Goal: Task Accomplishment & Management: Use online tool/utility

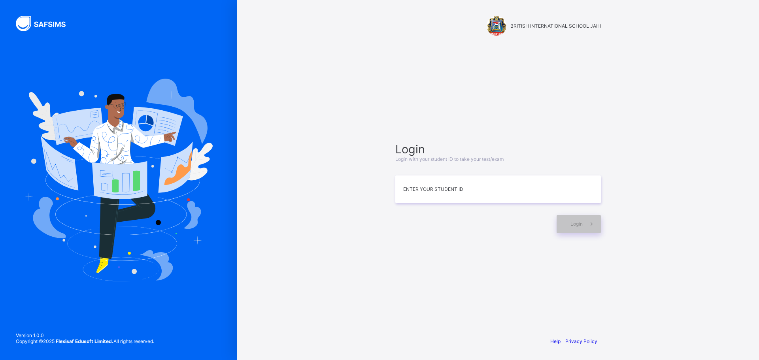
drag, startPoint x: 722, startPoint y: 10, endPoint x: 743, endPoint y: 34, distance: 31.7
click at [743, 34] on div "BRITISH INTERNATIONAL SCHOOL JAHI Login Login with your student ID to take your…" at bounding box center [498, 180] width 522 height 360
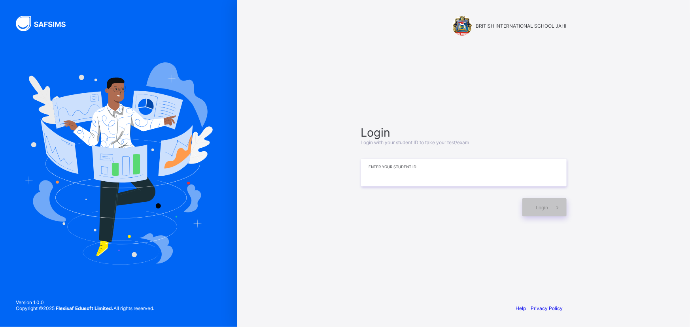
drag, startPoint x: 743, startPoint y: 0, endPoint x: 428, endPoint y: 170, distance: 358.3
click at [428, 170] on input at bounding box center [464, 173] width 206 height 28
drag, startPoint x: 393, startPoint y: 170, endPoint x: 391, endPoint y: 175, distance: 5.5
click at [391, 173] on input "**********" at bounding box center [464, 173] width 206 height 28
type input "**********"
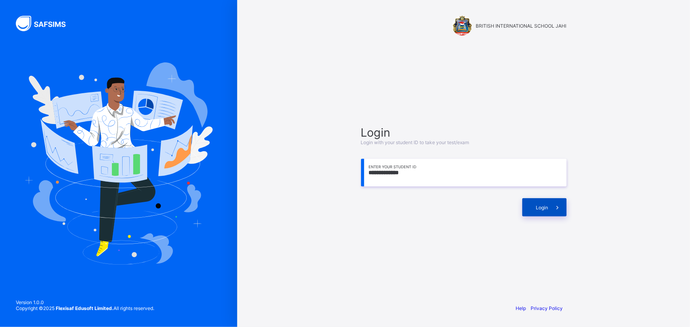
click at [536, 208] on span "Login" at bounding box center [542, 208] width 12 height 6
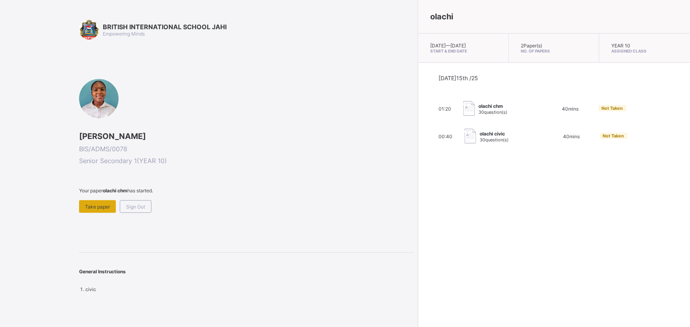
click at [100, 208] on span "Take paper" at bounding box center [97, 207] width 25 height 6
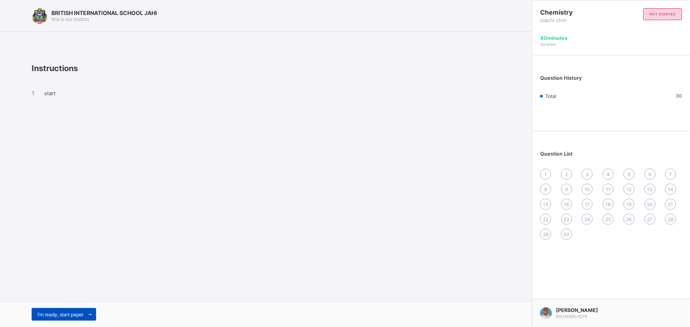
click at [66, 315] on span "I’m ready, start paper" at bounding box center [61, 315] width 46 height 6
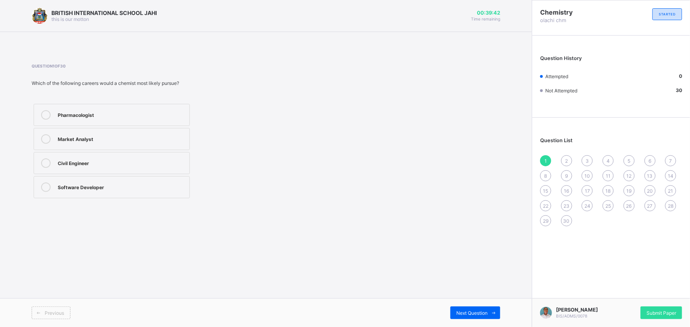
click at [114, 117] on div "Pharmacologist" at bounding box center [122, 114] width 128 height 8
click at [459, 310] on span "Next Question" at bounding box center [471, 313] width 31 height 6
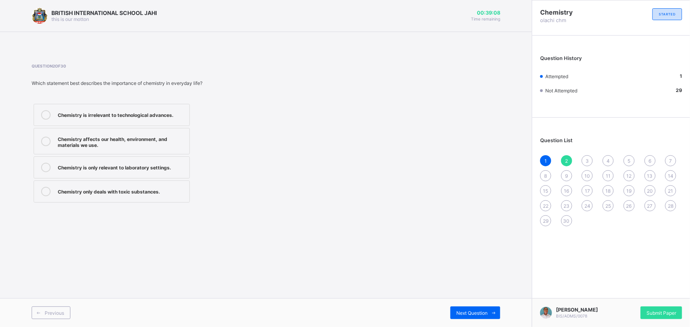
click at [161, 168] on div "Chemistry is only relevant to laboratory settings." at bounding box center [122, 167] width 128 height 8
click at [465, 315] on span "Next Question" at bounding box center [471, 313] width 31 height 6
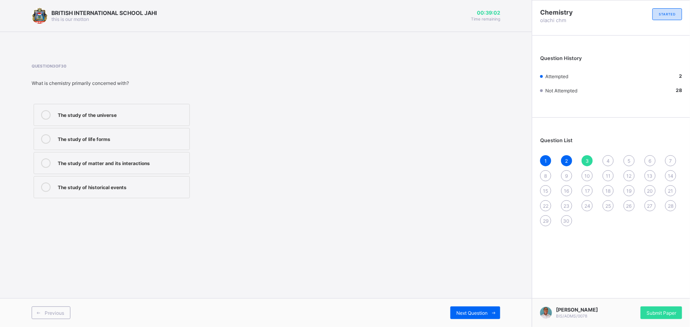
click at [137, 168] on label "The study of matter and its interactions" at bounding box center [112, 163] width 156 height 22
click at [458, 312] on span "Next Question" at bounding box center [471, 313] width 31 height 6
click at [127, 137] on div "Chemistry" at bounding box center [122, 138] width 128 height 8
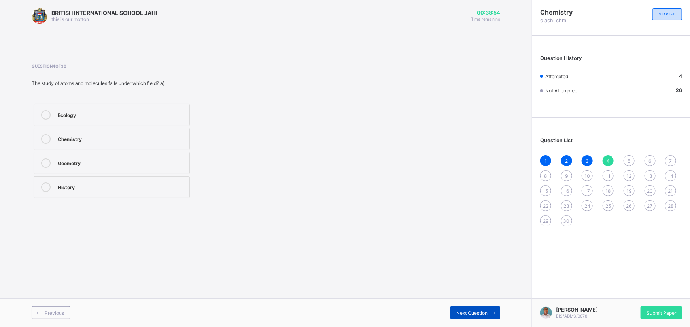
click at [490, 309] on span at bounding box center [493, 313] width 13 height 13
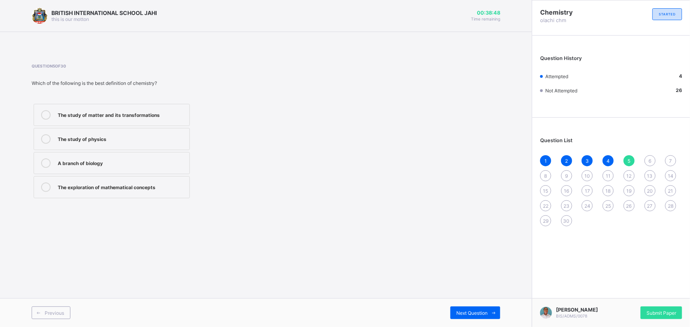
click at [151, 112] on div "The study of matter and its transformations" at bounding box center [122, 114] width 128 height 8
click at [458, 315] on span "Next Question" at bounding box center [471, 313] width 31 height 6
drag, startPoint x: 59, startPoint y: 121, endPoint x: 292, endPoint y: 194, distance: 244.1
click at [292, 194] on div "Oxygen gas (O₂) Water (H₂O) Iron (Fe) Air" at bounding box center [165, 151] width 267 height 98
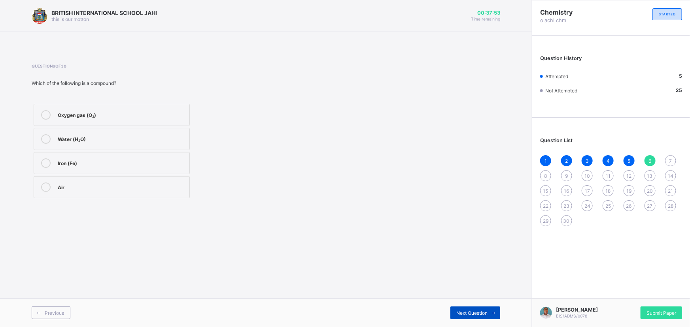
click at [487, 315] on span "Next Question" at bounding box center [471, 313] width 31 height 6
click at [87, 168] on label "Physical change" at bounding box center [112, 163] width 156 height 22
click at [490, 315] on span at bounding box center [493, 313] width 13 height 13
click at [119, 189] on div "Breaking a glass cup" at bounding box center [122, 187] width 128 height 8
click at [463, 315] on span "Next Question" at bounding box center [471, 313] width 31 height 6
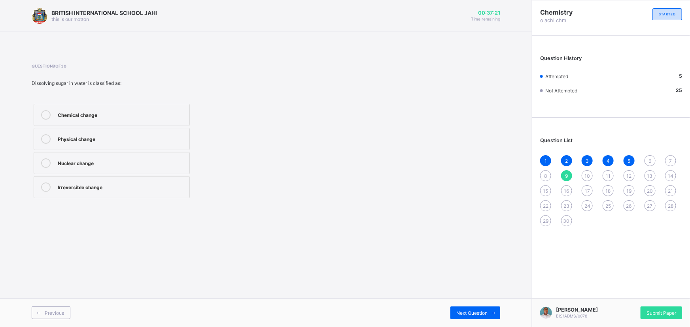
click at [103, 111] on div "Chemical change" at bounding box center [122, 114] width 128 height 8
click at [478, 315] on span "Next Question" at bounding box center [471, 313] width 31 height 6
click at [43, 317] on span at bounding box center [38, 313] width 13 height 13
click at [94, 116] on div "Chemical change" at bounding box center [122, 114] width 128 height 8
click at [475, 313] on span "Next Question" at bounding box center [471, 313] width 31 height 6
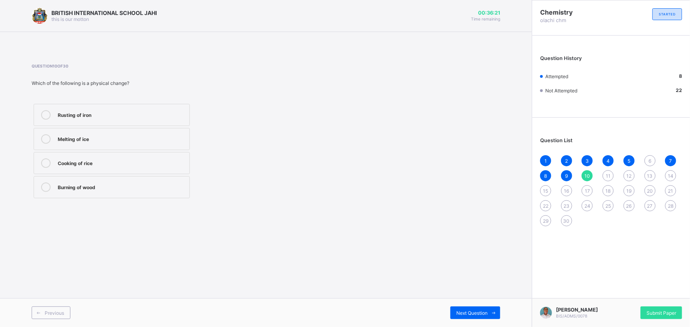
click at [68, 110] on div "Rusting of iron" at bounding box center [122, 114] width 128 height 8
click at [118, 136] on div "Melting of ice" at bounding box center [122, 138] width 128 height 8
click at [488, 316] on span at bounding box center [493, 313] width 13 height 13
click at [137, 141] on div "Both protons and electrons" at bounding box center [122, 138] width 128 height 8
click at [486, 310] on span "Next Question" at bounding box center [471, 313] width 31 height 6
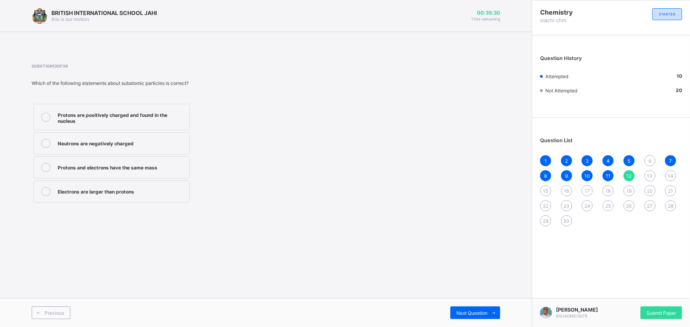
click at [564, 221] on span "30" at bounding box center [566, 221] width 6 height 6
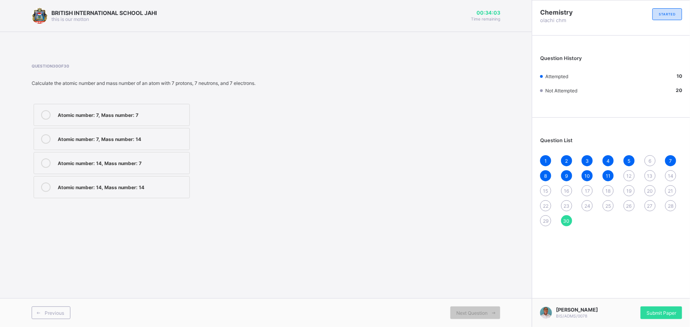
click at [543, 220] on span "29" at bounding box center [546, 221] width 6 height 6
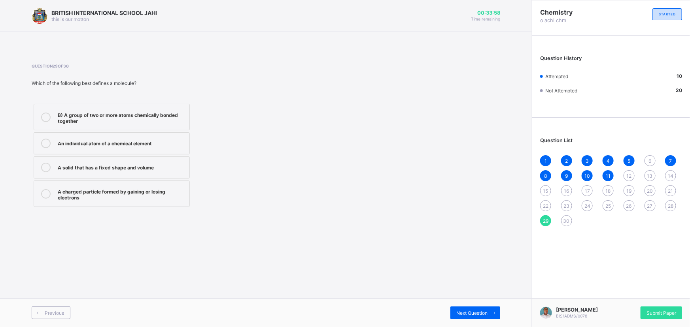
click at [145, 123] on div "B) A group of two or more atoms chemically bonded together" at bounding box center [122, 117] width 128 height 14
click at [672, 206] on span "28" at bounding box center [671, 206] width 6 height 6
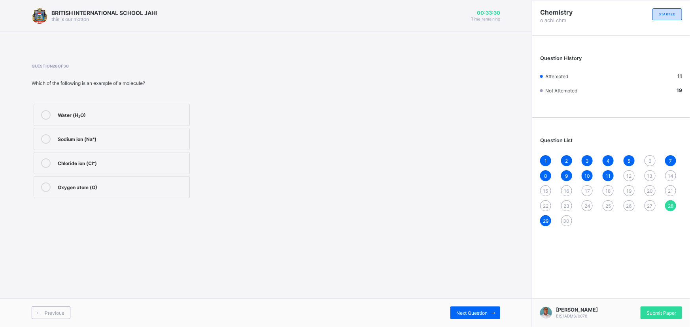
click at [120, 139] on div "Sodium ion (Na⁺)" at bounding box center [122, 138] width 128 height 8
click at [648, 206] on span "27" at bounding box center [650, 206] width 6 height 6
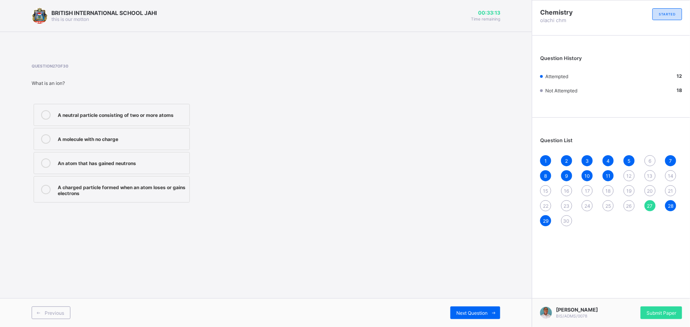
click at [91, 142] on div "A molecule with no charge" at bounding box center [122, 138] width 128 height 8
click at [137, 115] on div "A neutral particle consisting of two or more atoms" at bounding box center [122, 114] width 128 height 8
click at [628, 209] on div "26" at bounding box center [628, 205] width 11 height 11
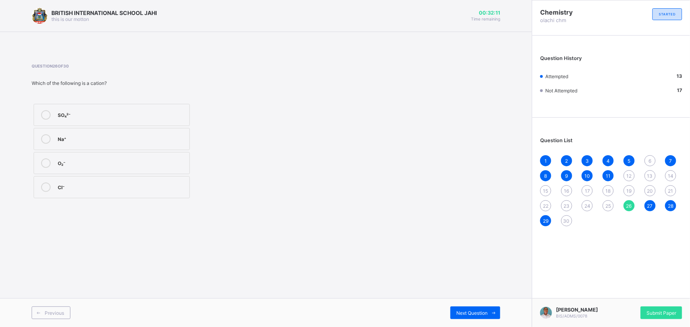
click at [610, 208] on span "25" at bounding box center [608, 206] width 6 height 6
click at [590, 204] on div "24" at bounding box center [586, 205] width 11 height 11
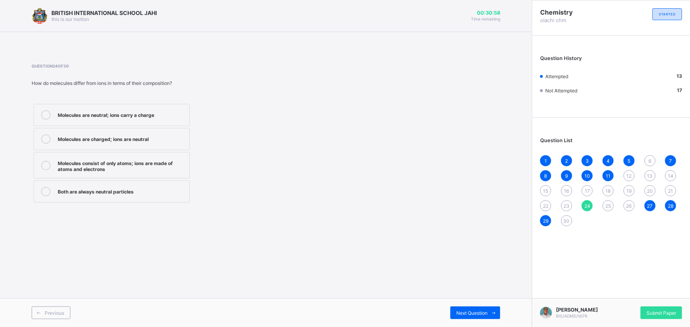
click at [149, 168] on div "Molecules consist of only atoms; ions are made of atoms and electrons" at bounding box center [122, 165] width 128 height 14
click at [475, 311] on span "Next Question" at bounding box center [471, 313] width 31 height 6
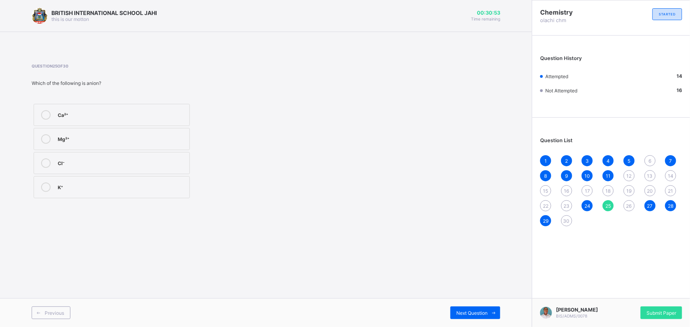
click at [567, 207] on span "23" at bounding box center [566, 206] width 6 height 6
click at [546, 205] on span "22" at bounding box center [546, 206] width 6 height 6
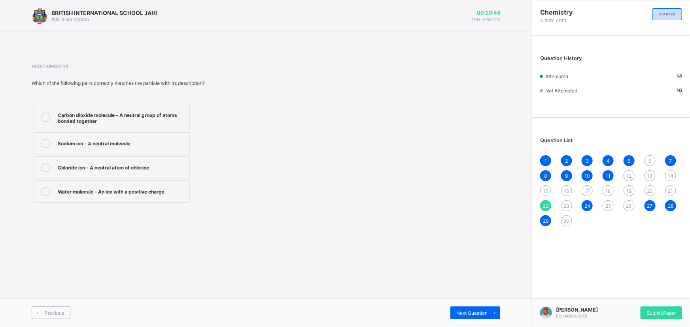
click at [672, 192] on span "21" at bounding box center [670, 191] width 5 height 6
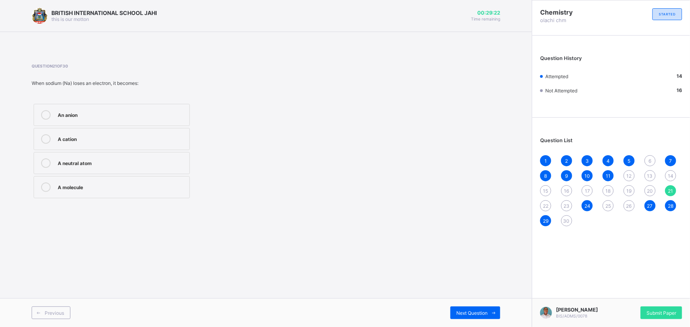
click at [650, 188] on span "20" at bounding box center [650, 191] width 6 height 6
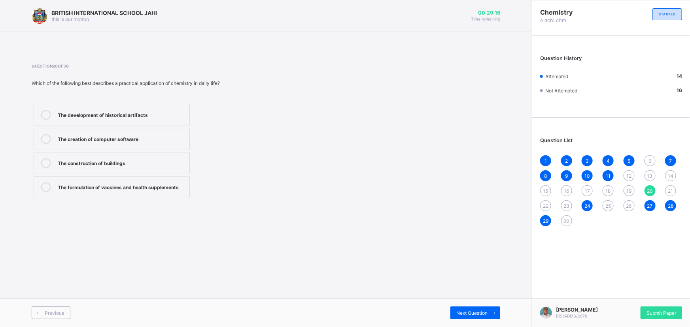
click at [134, 186] on div "The formulation of vaccines and health supplements" at bounding box center [122, 187] width 128 height 8
click at [628, 189] on span "19" at bounding box center [628, 191] width 5 height 6
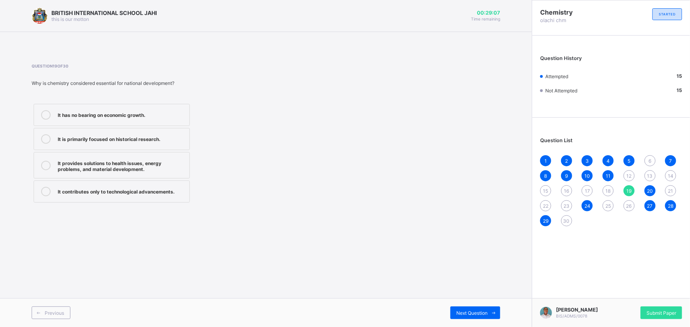
click at [134, 162] on div "It provides solutions to health issues, energy problems, and material developme…" at bounding box center [122, 165] width 128 height 14
click at [609, 189] on span "18" at bounding box center [607, 191] width 5 height 6
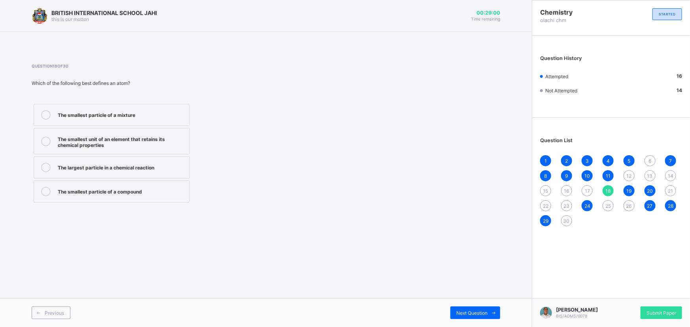
click at [154, 139] on div "The smallest unit of an element that retains its chemical properties" at bounding box center [122, 141] width 128 height 14
click at [585, 190] on span "17" at bounding box center [587, 191] width 5 height 6
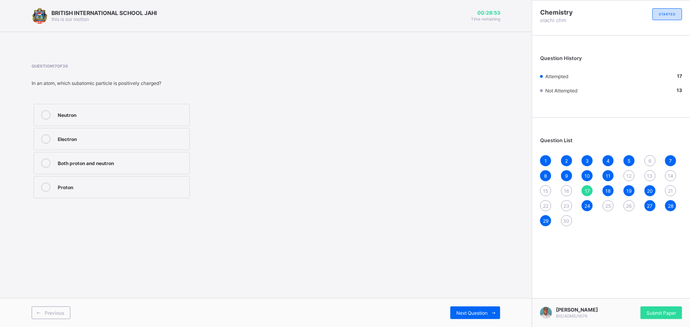
click at [117, 184] on div "Proton" at bounding box center [122, 187] width 128 height 8
click at [565, 188] on span "16" at bounding box center [566, 191] width 5 height 6
click at [94, 105] on label "Protons and neutrons combined" at bounding box center [112, 115] width 156 height 22
click at [545, 190] on span "15" at bounding box center [545, 191] width 5 height 6
click at [54, 138] on label "23" at bounding box center [112, 139] width 156 height 22
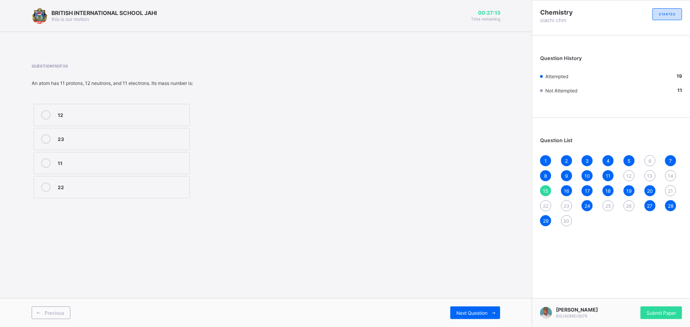
click at [671, 176] on span "14" at bounding box center [671, 176] width 6 height 6
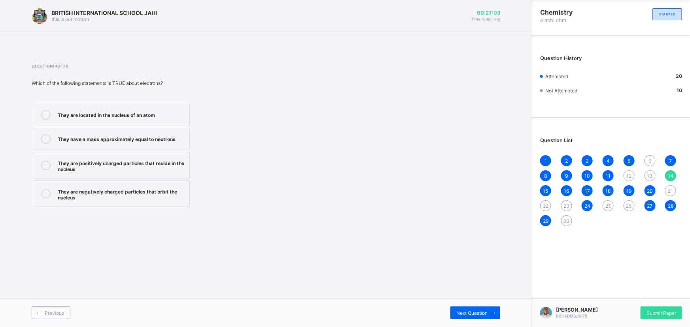
click at [106, 200] on div "They are negatively charged particles that orbit the nucleus" at bounding box center [122, 194] width 128 height 14
click at [646, 176] on div "13" at bounding box center [649, 175] width 11 height 11
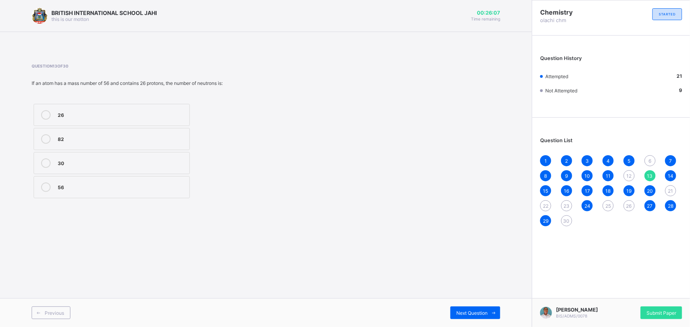
click at [104, 163] on div "30" at bounding box center [122, 162] width 128 height 8
click at [627, 174] on span "12" at bounding box center [628, 176] width 5 height 6
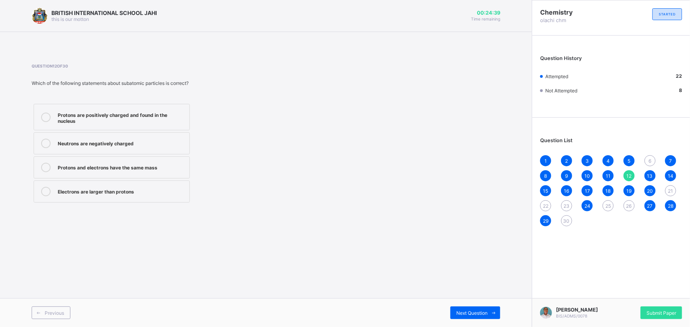
click at [125, 113] on div "Protons are positively charged and found in the nucleus" at bounding box center [122, 117] width 128 height 14
click at [647, 157] on div "6" at bounding box center [649, 160] width 11 height 11
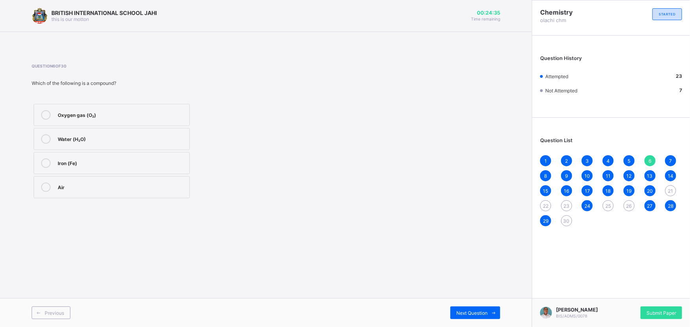
click at [671, 192] on span "21" at bounding box center [670, 191] width 5 height 6
click at [651, 188] on span "20" at bounding box center [650, 191] width 6 height 6
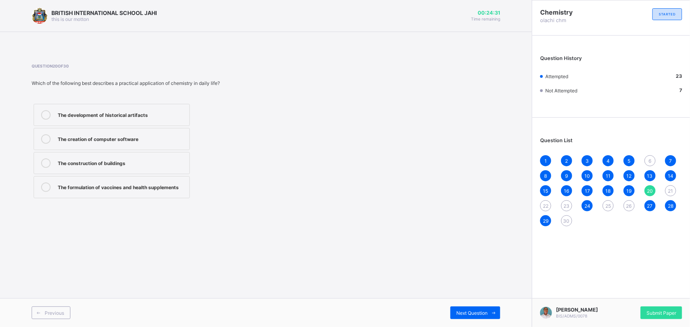
click at [627, 189] on span "19" at bounding box center [628, 191] width 5 height 6
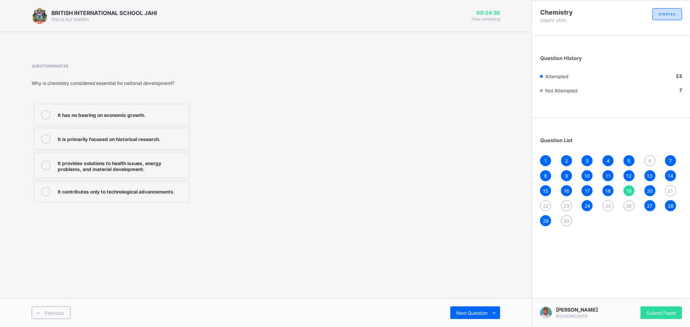
click at [672, 175] on span "14" at bounding box center [671, 176] width 6 height 6
click at [647, 176] on div "13" at bounding box center [649, 175] width 11 height 11
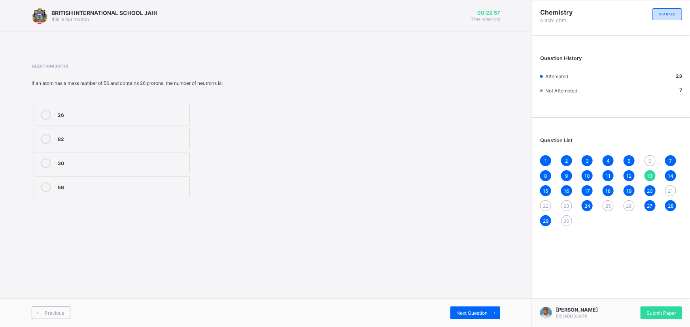
click at [674, 192] on div "21" at bounding box center [670, 190] width 11 height 11
click at [542, 208] on div "22" at bounding box center [545, 205] width 11 height 11
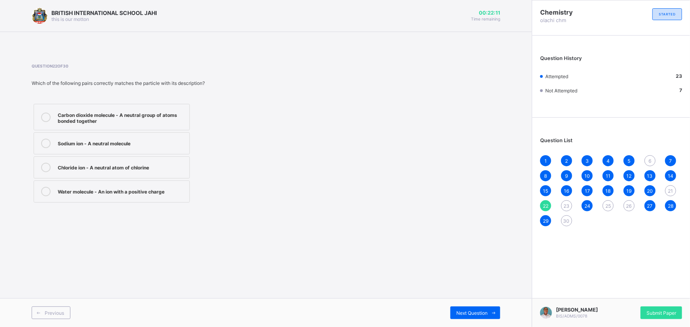
click at [564, 221] on span "30" at bounding box center [566, 221] width 6 height 6
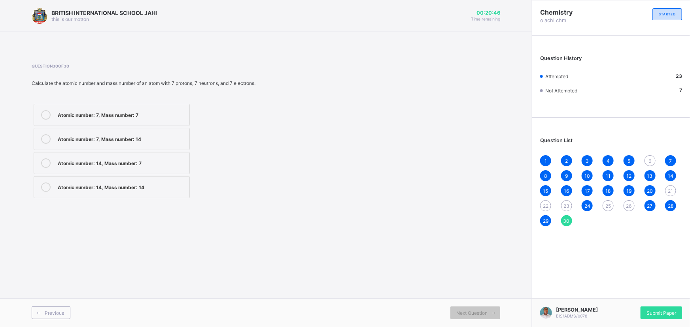
drag, startPoint x: 114, startPoint y: 82, endPoint x: 254, endPoint y: 147, distance: 154.5
click at [253, 147] on div "Question 30 of 30 Calculate the atomic number and mass number of an atom with 7…" at bounding box center [165, 132] width 267 height 137
click at [254, 147] on div "Atomic number: 7, Mass number: 7 Atomic number: 7, Mass number: 14 Atomic numbe…" at bounding box center [165, 151] width 267 height 98
click at [71, 167] on div "Atomic number: 14, Mass number: 7" at bounding box center [122, 162] width 128 height 9
click at [545, 208] on span "22" at bounding box center [546, 206] width 6 height 6
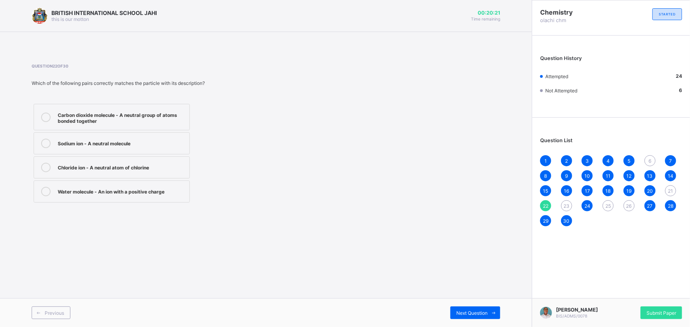
click at [562, 204] on div "23" at bounding box center [566, 205] width 11 height 11
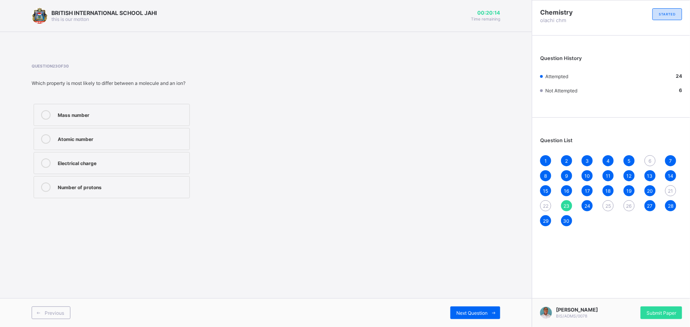
click at [135, 170] on label "Electrical charge" at bounding box center [112, 163] width 156 height 22
click at [611, 207] on span "25" at bounding box center [608, 206] width 6 height 6
click at [626, 207] on span "26" at bounding box center [629, 206] width 6 height 6
drag, startPoint x: 174, startPoint y: 7, endPoint x: 143, endPoint y: 67, distance: 67.5
click at [143, 67] on span "Question 26 of 30" at bounding box center [165, 66] width 267 height 5
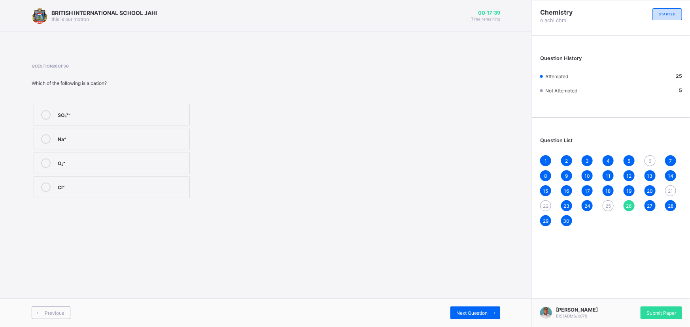
click at [102, 143] on div "Na⁺" at bounding box center [122, 138] width 128 height 9
click at [607, 207] on span "25" at bounding box center [608, 206] width 6 height 6
click at [83, 166] on div "Cl⁻" at bounding box center [122, 162] width 128 height 8
click at [670, 194] on div "21" at bounding box center [670, 190] width 11 height 11
click at [149, 130] on label "A cation" at bounding box center [112, 139] width 156 height 22
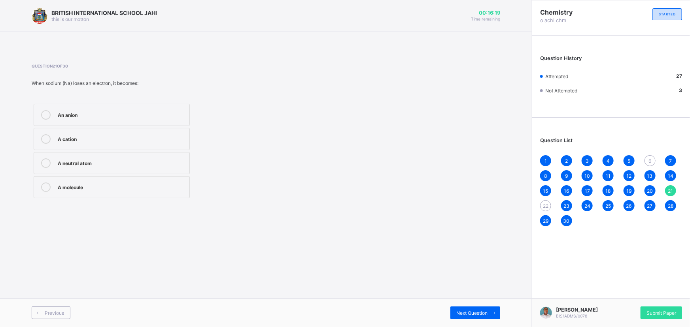
click at [173, 110] on label "An anion" at bounding box center [112, 115] width 156 height 22
click at [648, 160] on div "6" at bounding box center [649, 160] width 11 height 11
click at [672, 191] on span "21" at bounding box center [670, 191] width 5 height 6
click at [541, 207] on div "22" at bounding box center [545, 205] width 11 height 11
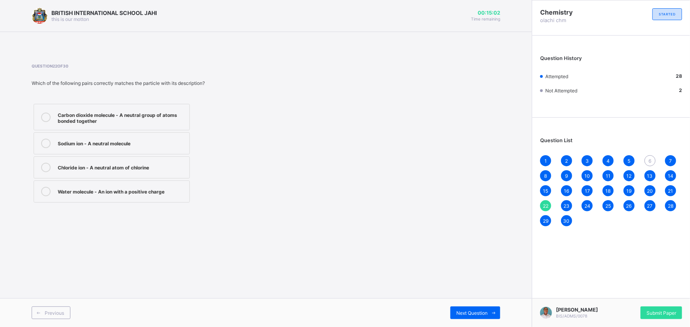
click at [645, 161] on div "6" at bounding box center [649, 160] width 11 height 11
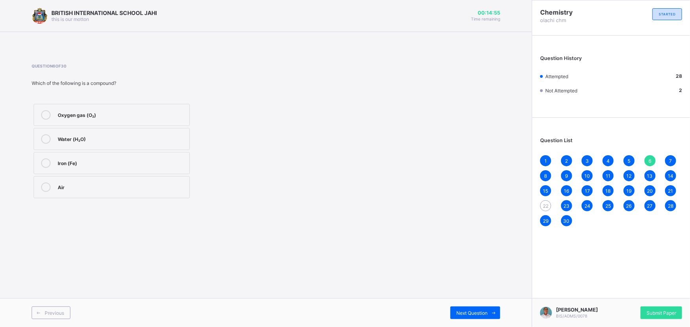
click at [78, 140] on div "Water (H₂O)" at bounding box center [122, 138] width 128 height 8
click at [546, 204] on span "22" at bounding box center [546, 206] width 6 height 6
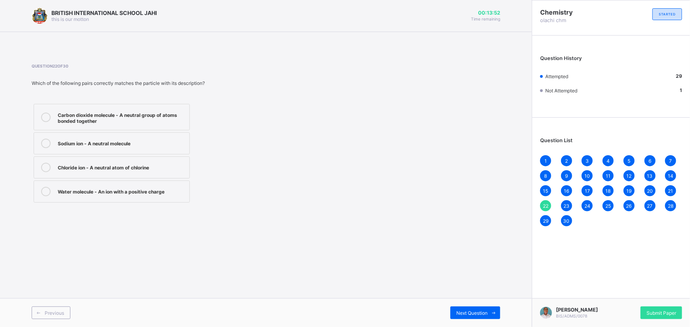
click at [143, 126] on label "Carbon dioxide molecule - A neutral group of atoms bonded together" at bounding box center [112, 117] width 156 height 26
click at [542, 157] on div "1" at bounding box center [545, 160] width 11 height 11
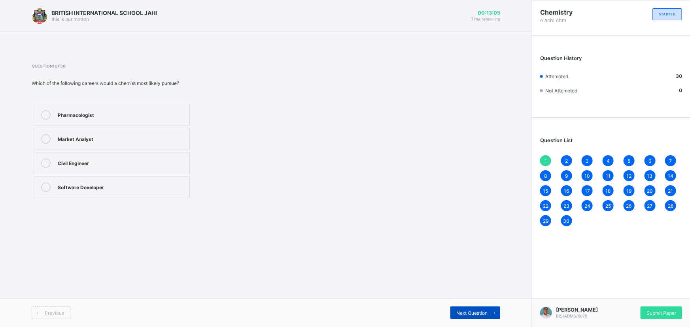
click at [488, 316] on span at bounding box center [493, 313] width 13 height 13
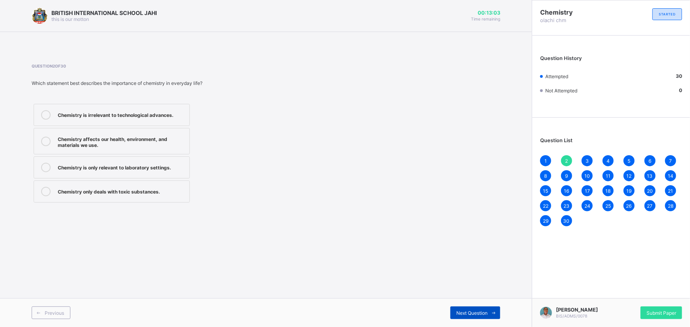
click at [488, 316] on span at bounding box center [493, 313] width 13 height 13
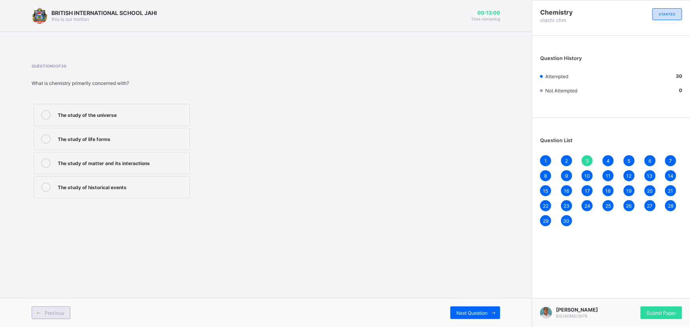
click at [41, 317] on span at bounding box center [38, 313] width 13 height 13
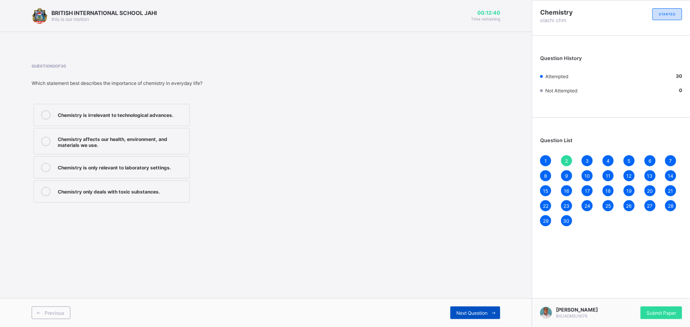
click at [466, 313] on span "Next Question" at bounding box center [471, 313] width 31 height 6
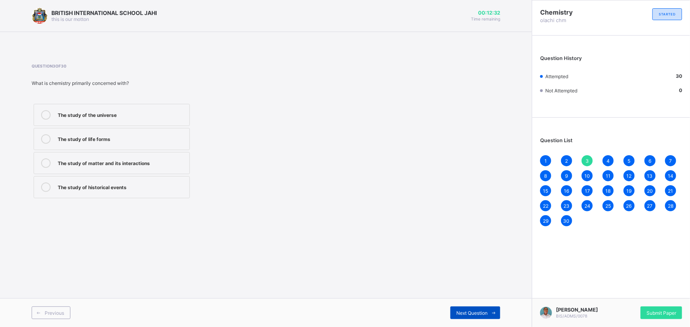
click at [467, 308] on div "Next Question" at bounding box center [475, 313] width 50 height 13
click at [466, 308] on div "Next Question" at bounding box center [475, 313] width 50 height 13
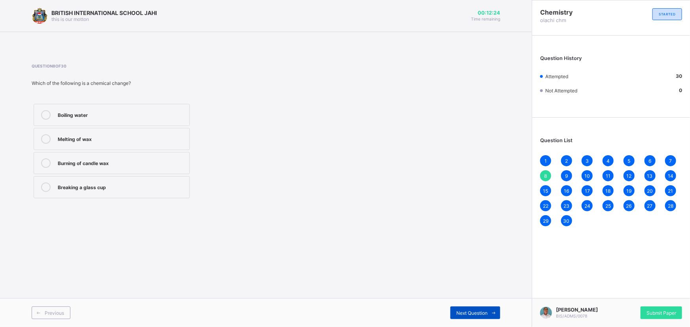
click at [466, 308] on div "Next Question" at bounding box center [475, 313] width 50 height 13
click at [466, 310] on span "Next Question" at bounding box center [471, 313] width 31 height 6
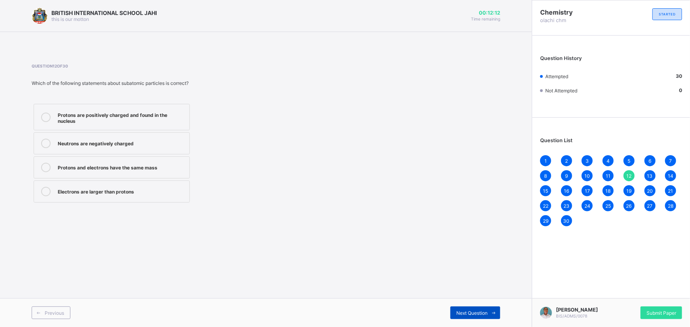
click at [466, 310] on span "Next Question" at bounding box center [471, 313] width 31 height 6
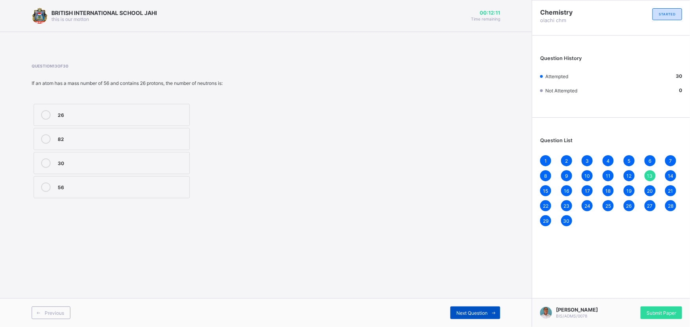
click at [466, 310] on span "Next Question" at bounding box center [471, 313] width 31 height 6
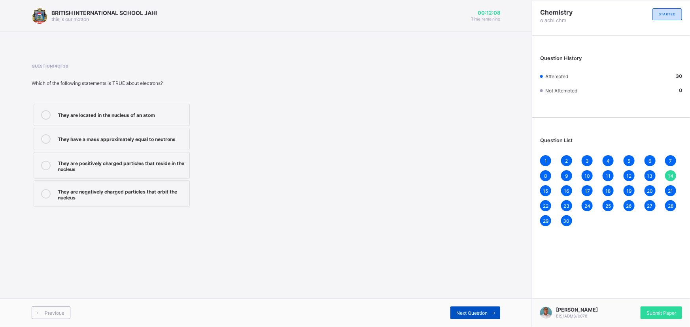
click at [466, 310] on span "Next Question" at bounding box center [471, 313] width 31 height 6
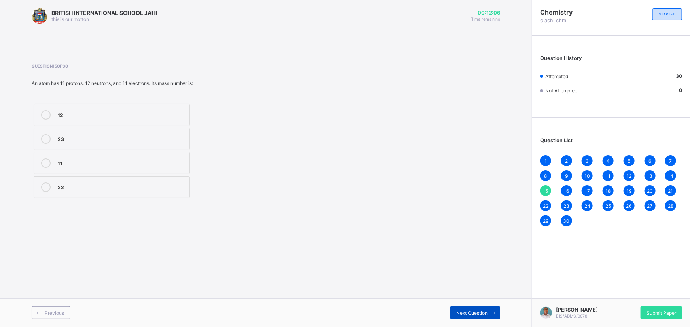
click at [466, 310] on span "Next Question" at bounding box center [471, 313] width 31 height 6
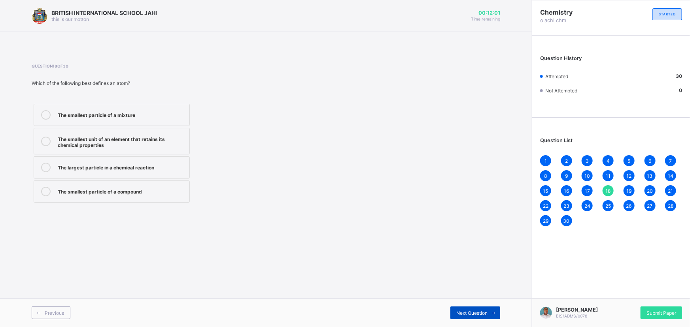
click at [466, 310] on span "Next Question" at bounding box center [471, 313] width 31 height 6
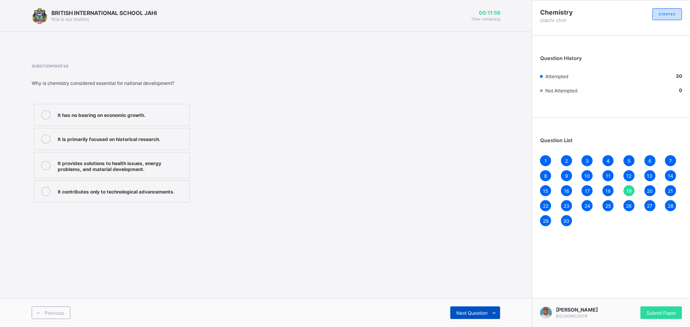
click at [466, 310] on span "Next Question" at bounding box center [471, 313] width 31 height 6
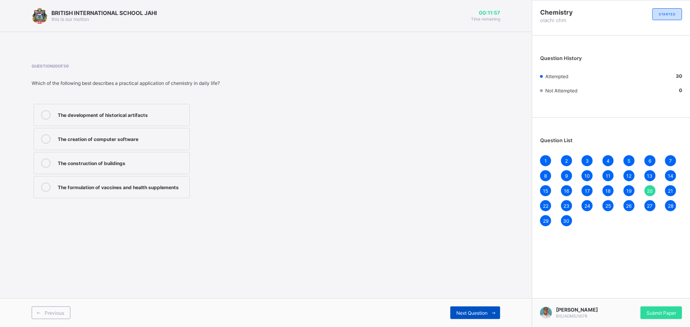
click at [466, 310] on span "Next Question" at bounding box center [471, 313] width 31 height 6
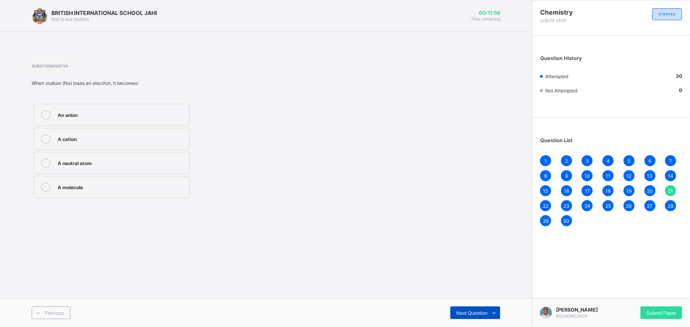
click at [466, 310] on span "Next Question" at bounding box center [471, 313] width 31 height 6
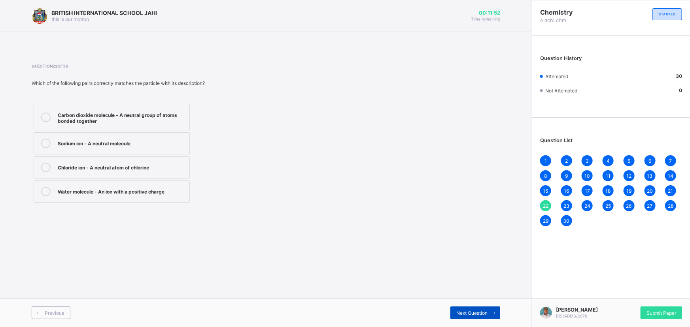
click at [464, 312] on span "Next Question" at bounding box center [471, 313] width 31 height 6
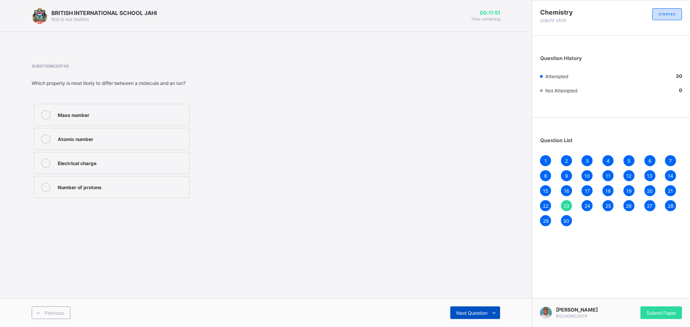
click at [464, 312] on span "Next Question" at bounding box center [471, 313] width 31 height 6
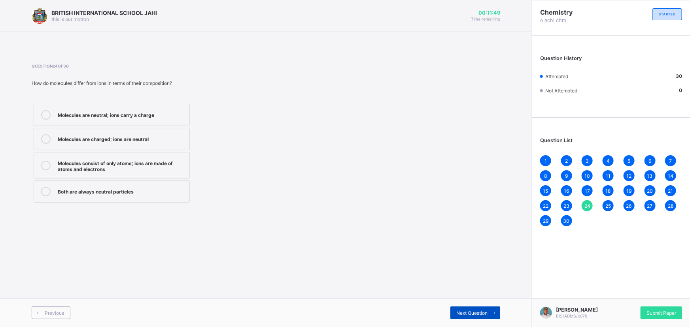
click at [464, 312] on span "Next Question" at bounding box center [471, 313] width 31 height 6
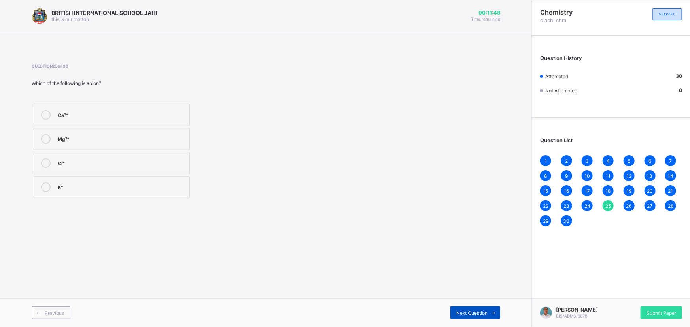
click at [464, 312] on span "Next Question" at bounding box center [471, 313] width 31 height 6
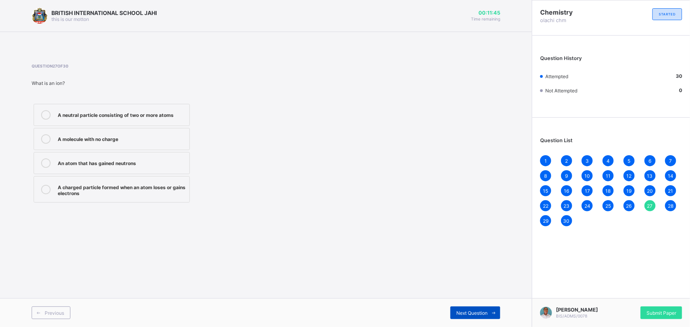
click at [464, 312] on span "Next Question" at bounding box center [471, 313] width 31 height 6
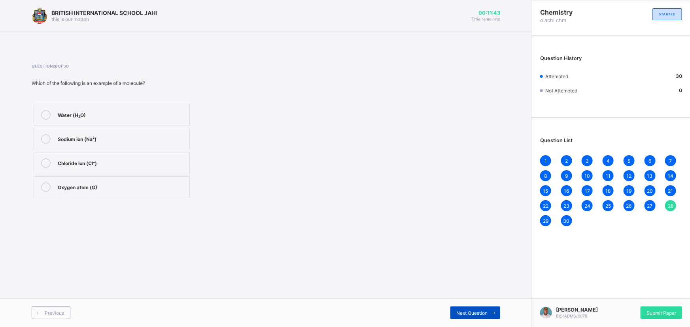
click at [464, 312] on span "Next Question" at bounding box center [471, 313] width 31 height 6
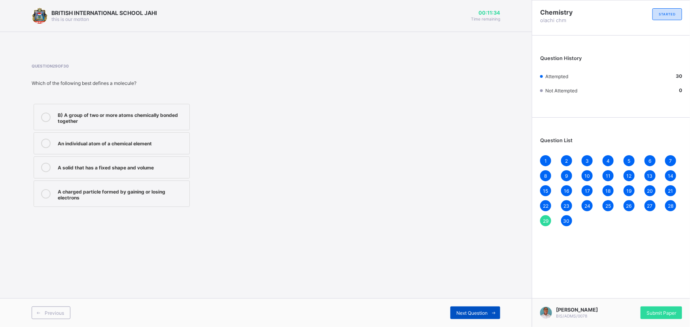
click at [465, 313] on span "Next Question" at bounding box center [471, 313] width 31 height 6
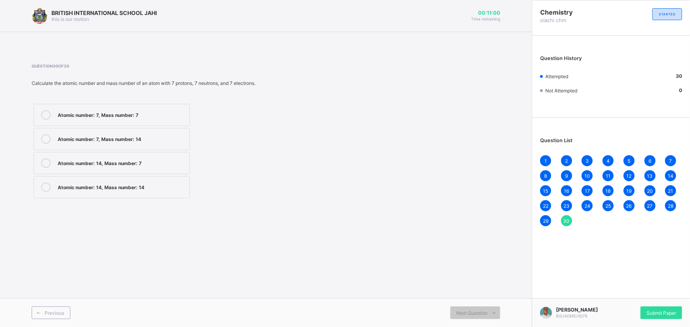
click at [651, 164] on div "6" at bounding box center [649, 160] width 11 height 11
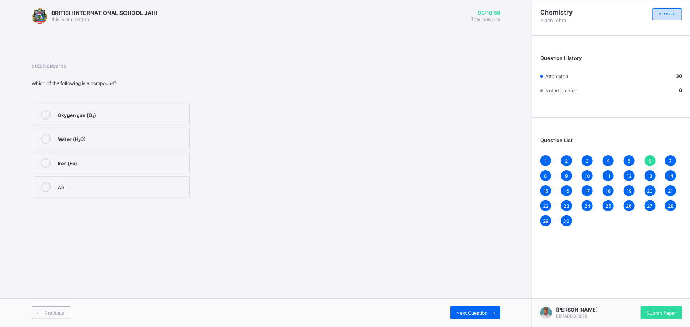
click at [651, 187] on div "20" at bounding box center [649, 190] width 11 height 11
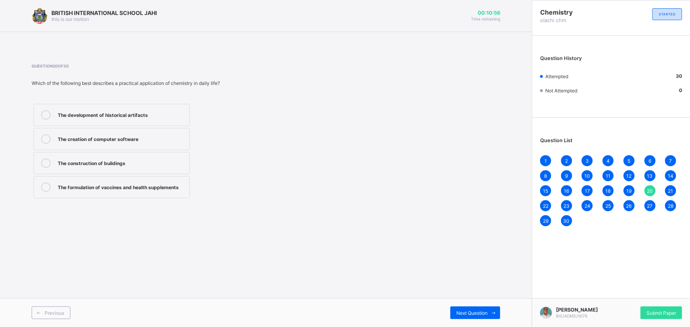
click at [605, 188] on span "18" at bounding box center [607, 191] width 5 height 6
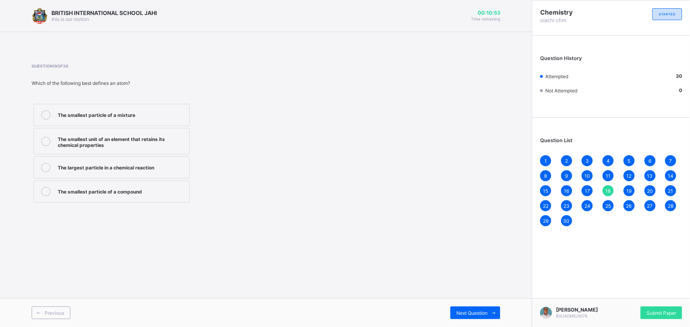
click at [545, 202] on div "22" at bounding box center [545, 205] width 11 height 11
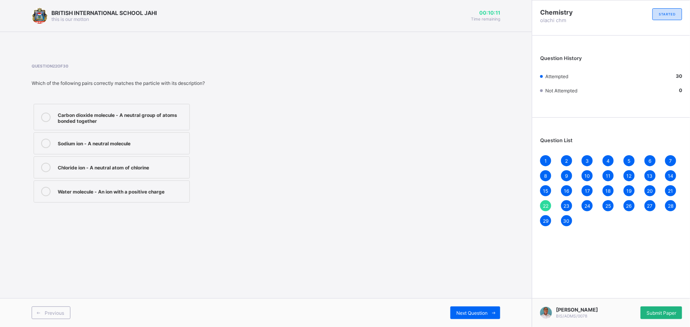
click at [668, 315] on span "Submit Paper" at bounding box center [661, 313] width 30 height 6
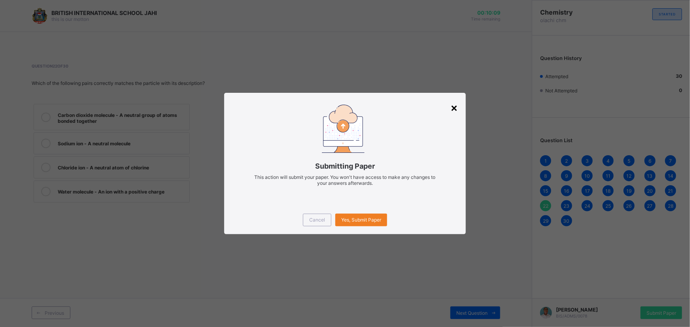
click at [454, 111] on div "×" at bounding box center [454, 107] width 8 height 13
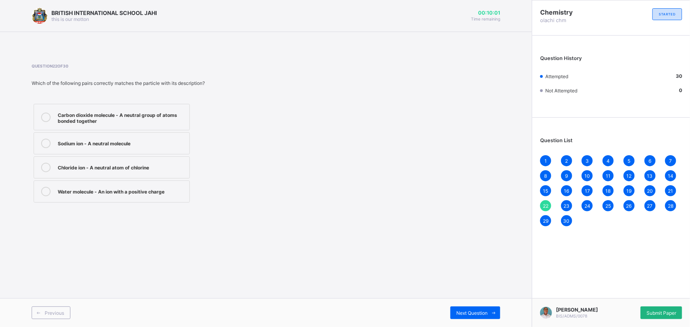
click at [668, 308] on div "Submit Paper" at bounding box center [660, 313] width 41 height 13
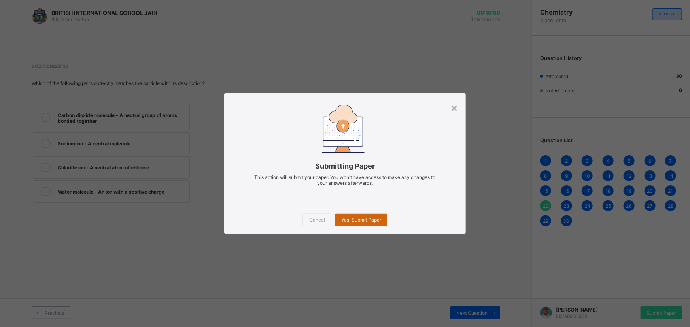
click at [375, 220] on span "Yes, Submit Paper" at bounding box center [361, 220] width 40 height 6
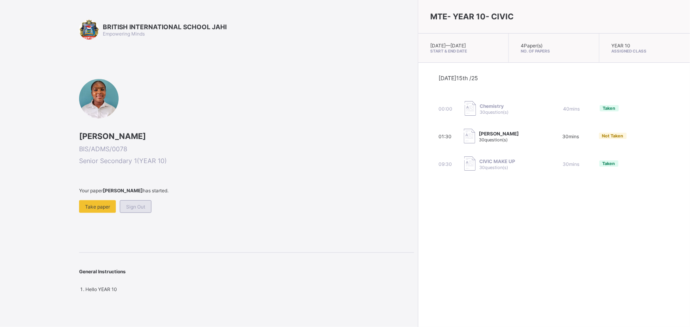
click at [147, 200] on div "Sign Out" at bounding box center [136, 206] width 32 height 13
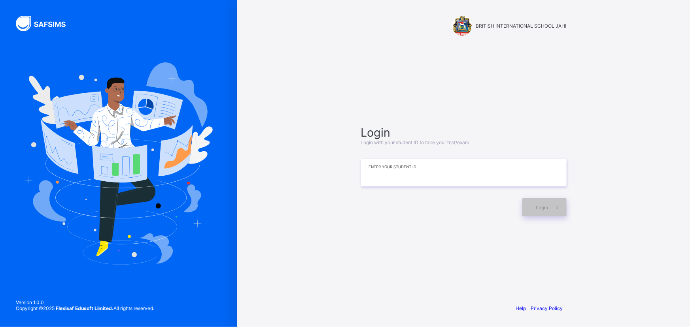
click at [386, 177] on input at bounding box center [464, 173] width 206 height 28
type input "**********"
click at [554, 209] on icon at bounding box center [557, 208] width 8 height 8
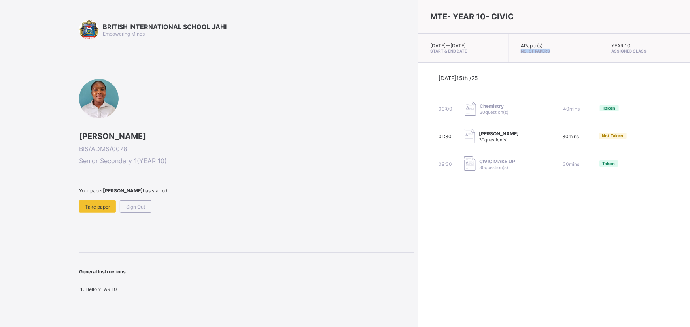
drag, startPoint x: 502, startPoint y: 51, endPoint x: 471, endPoint y: 67, distance: 34.7
click at [509, 63] on div "4 Paper(s) No. of Papers" at bounding box center [554, 48] width 91 height 29
click at [530, 55] on div "4 Paper(s) No. of Papers" at bounding box center [554, 48] width 91 height 29
click at [141, 206] on span "Sign Out" at bounding box center [135, 207] width 19 height 6
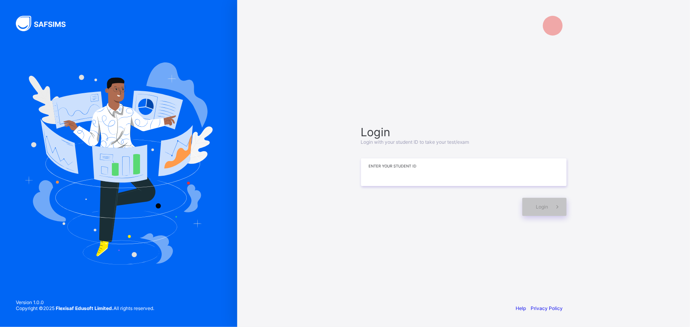
click at [426, 173] on input at bounding box center [464, 172] width 206 height 28
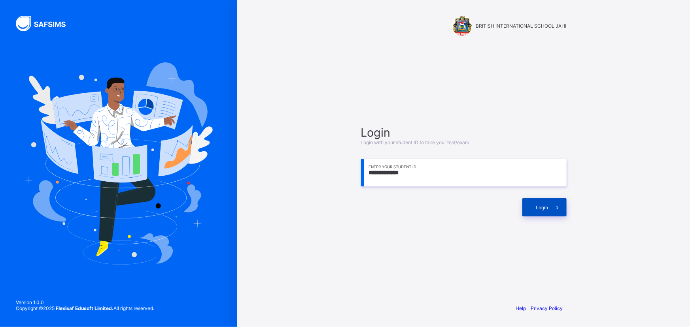
type input "**********"
click at [557, 205] on icon at bounding box center [557, 208] width 8 height 8
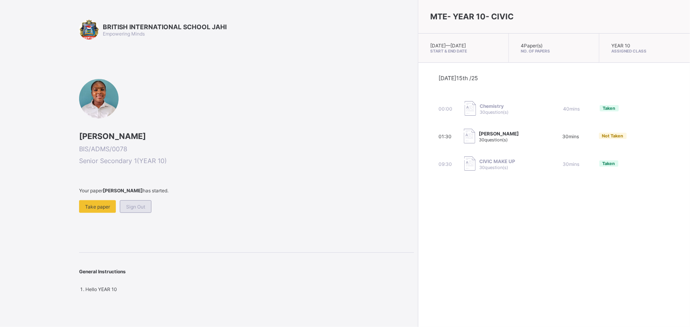
click at [138, 211] on div "Sign Out" at bounding box center [136, 206] width 32 height 13
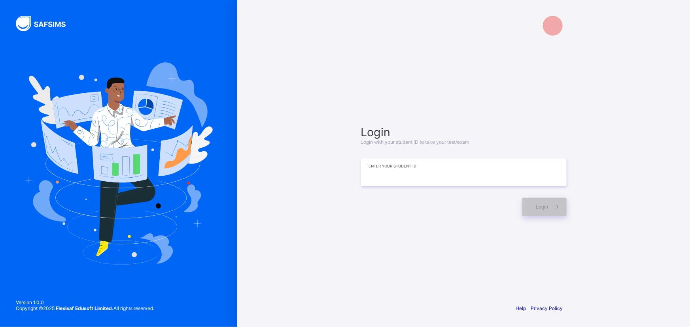
click at [506, 176] on input at bounding box center [464, 172] width 206 height 28
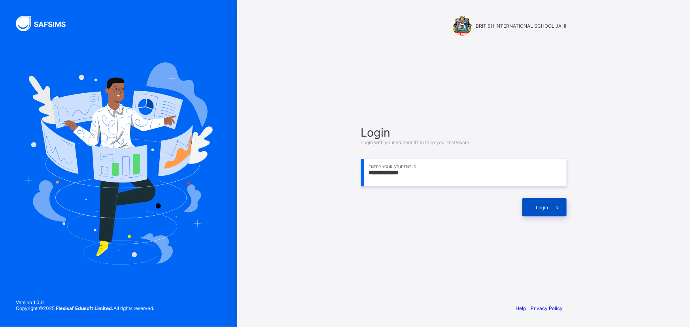
type input "**********"
click at [532, 209] on div "Login" at bounding box center [544, 207] width 44 height 18
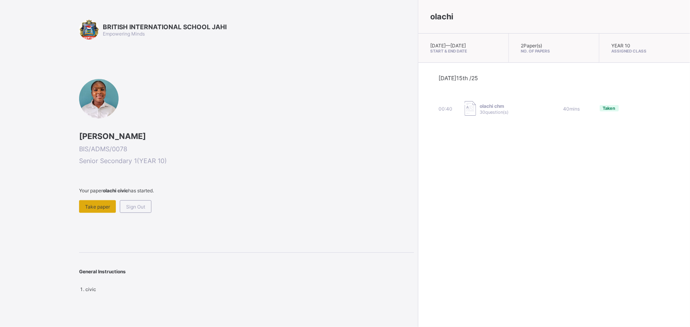
click at [96, 202] on div "Take paper" at bounding box center [97, 206] width 37 height 13
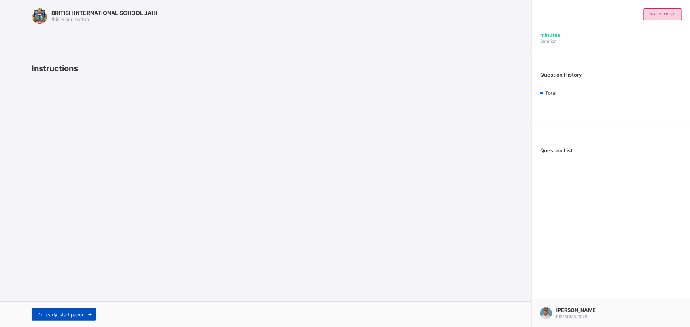
click at [81, 311] on div "I’m ready, start paper" at bounding box center [64, 314] width 64 height 13
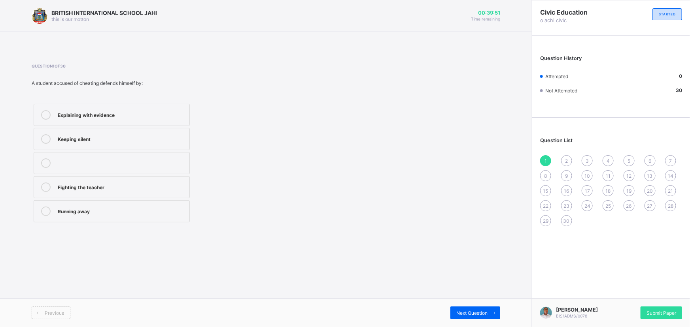
click at [108, 119] on div "Explaining with evidence" at bounding box center [122, 114] width 128 height 9
click at [487, 312] on span "Next Question" at bounding box center [471, 313] width 31 height 6
click at [105, 190] on div "Favoritism" at bounding box center [122, 187] width 128 height 9
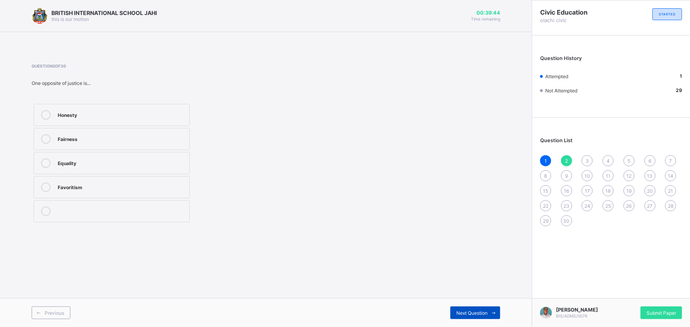
click at [480, 317] on div "Next Question" at bounding box center [475, 313] width 50 height 13
click at [109, 191] on div "It builds confidence" at bounding box center [122, 187] width 128 height 9
click at [455, 308] on div "Next Question" at bounding box center [475, 313] width 50 height 13
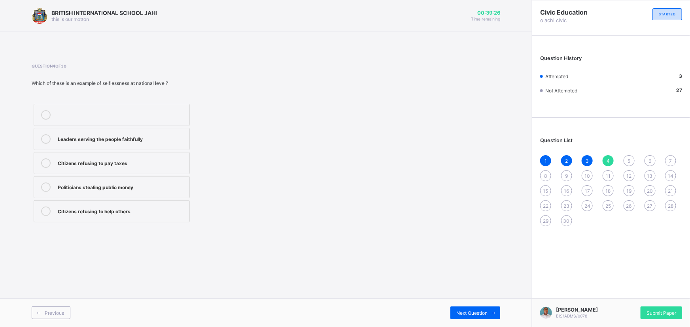
click at [154, 141] on div "Leaders serving the people faithfully" at bounding box center [122, 138] width 128 height 8
click at [478, 314] on span "Next Question" at bounding box center [471, 313] width 31 height 6
click at [78, 121] on label "It brings peace" at bounding box center [112, 115] width 156 height 22
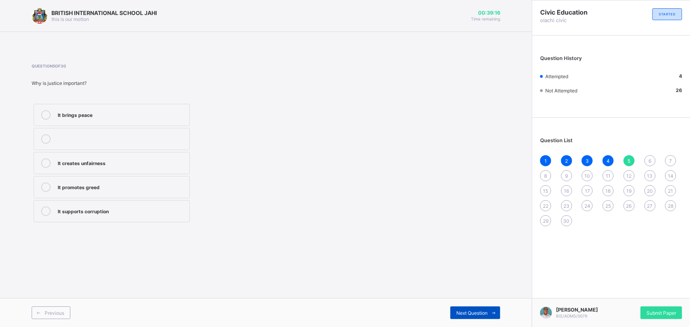
click at [466, 317] on div "Next Question" at bounding box center [475, 313] width 50 height 13
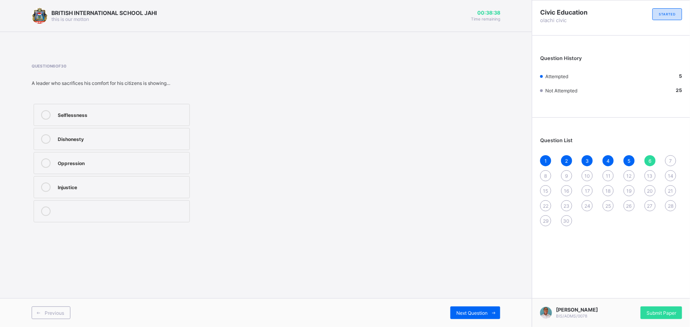
click at [121, 113] on div "Selflessness" at bounding box center [122, 114] width 128 height 8
click at [496, 313] on icon at bounding box center [494, 313] width 6 height 5
drag, startPoint x: 101, startPoint y: 207, endPoint x: 110, endPoint y: 211, distance: 9.8
click at [105, 209] on div "Corruption and conflict" at bounding box center [122, 211] width 128 height 8
click at [174, 216] on label "Corruption and conflict" at bounding box center [112, 211] width 156 height 22
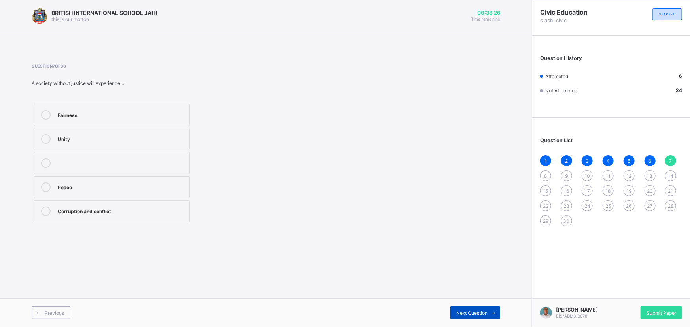
click at [481, 315] on span "Next Question" at bounding box center [471, 313] width 31 height 6
click at [111, 142] on div "Justice" at bounding box center [122, 138] width 128 height 8
click at [459, 315] on span "Next Question" at bounding box center [471, 313] width 31 height 6
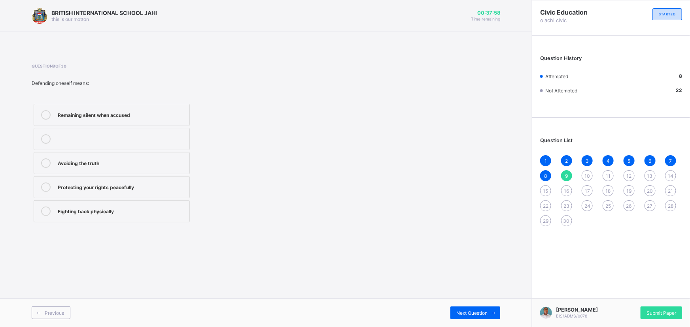
click at [122, 193] on label "Protecting your rights peacefully" at bounding box center [112, 187] width 156 height 22
click at [493, 312] on icon at bounding box center [494, 313] width 6 height 5
click at [115, 168] on div "Sacrifice for others" at bounding box center [122, 162] width 128 height 9
click at [459, 314] on span "Next Question" at bounding box center [471, 313] width 31 height 6
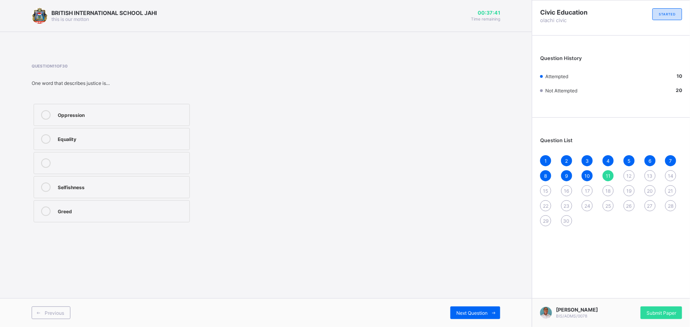
click at [85, 141] on div "Equality" at bounding box center [122, 138] width 128 height 8
click at [482, 310] on span "Next Question" at bounding box center [471, 313] width 31 height 6
drag, startPoint x: 115, startPoint y: 111, endPoint x: 118, endPoint y: 116, distance: 6.0
click at [117, 115] on div "Fairness in judgment" at bounding box center [122, 114] width 128 height 8
click at [482, 309] on div "Next Question" at bounding box center [475, 313] width 50 height 13
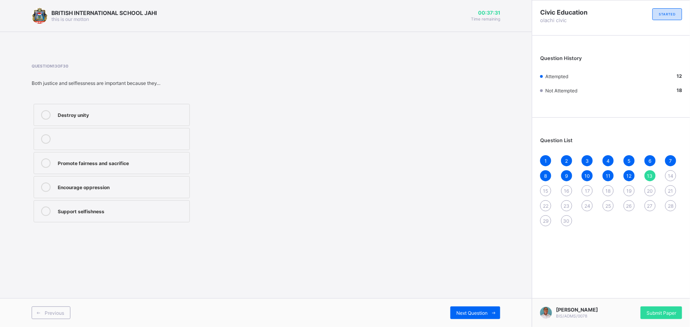
click at [160, 166] on div "Promote fairness and sacrifice" at bounding box center [122, 162] width 128 height 8
click at [452, 310] on div "Next Question" at bounding box center [475, 313] width 50 height 13
click at [88, 119] on div "A leader favoring only his relatives" at bounding box center [122, 114] width 128 height 9
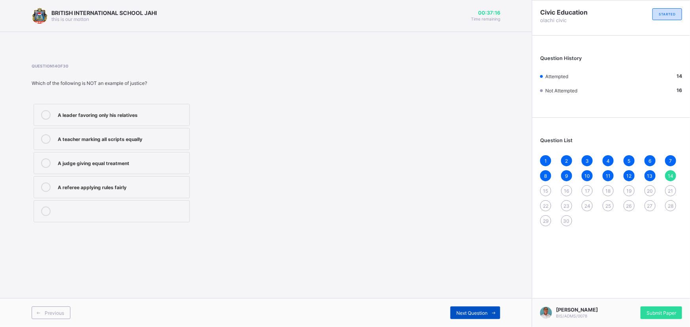
click at [471, 315] on span "Next Question" at bounding box center [471, 313] width 31 height 6
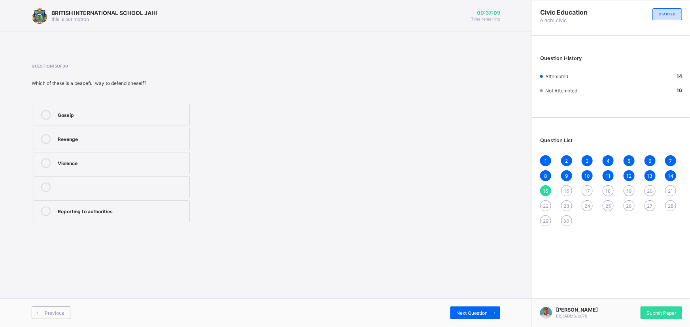
click at [114, 212] on div "Reporting to authorities" at bounding box center [122, 211] width 128 height 8
click at [466, 314] on span "Next Question" at bounding box center [471, 313] width 31 height 6
click at [121, 191] on div "Putting others’ needs first" at bounding box center [122, 187] width 128 height 9
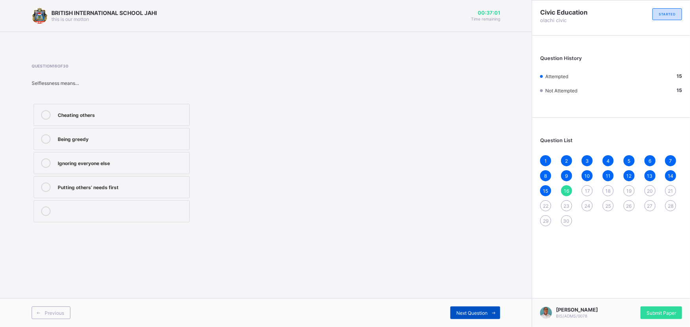
click at [461, 315] on span "Next Question" at bounding box center [471, 313] width 31 height 6
click at [116, 187] on div "Greed" at bounding box center [122, 187] width 128 height 8
click at [479, 309] on div "Next Question" at bounding box center [475, 313] width 50 height 13
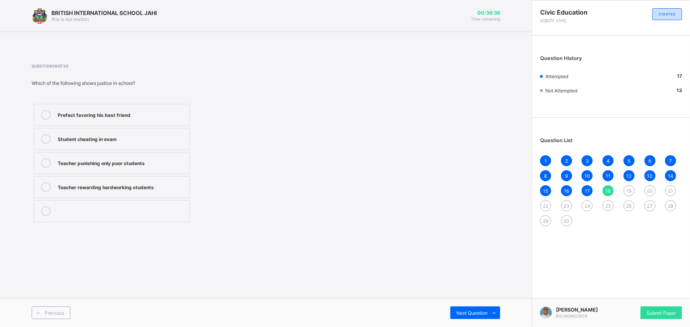
click at [123, 190] on div "Teacher rewarding hardworking students" at bounding box center [122, 187] width 128 height 9
click at [457, 316] on div "Next Question" at bounding box center [475, 313] width 50 height 13
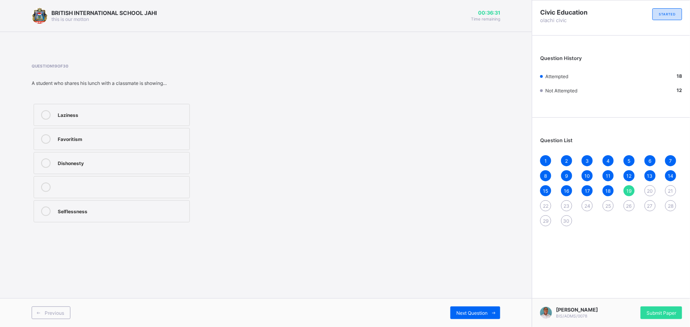
click at [134, 211] on div "Selflessness" at bounding box center [122, 211] width 128 height 8
click at [452, 308] on div "Next Question" at bounding box center [475, 313] width 50 height 13
click at [127, 188] on div "Attacking others" at bounding box center [122, 187] width 128 height 8
click at [464, 313] on span "Next Question" at bounding box center [471, 313] width 31 height 6
click at [131, 187] on div "Wrong punishment is avoided" at bounding box center [122, 187] width 128 height 8
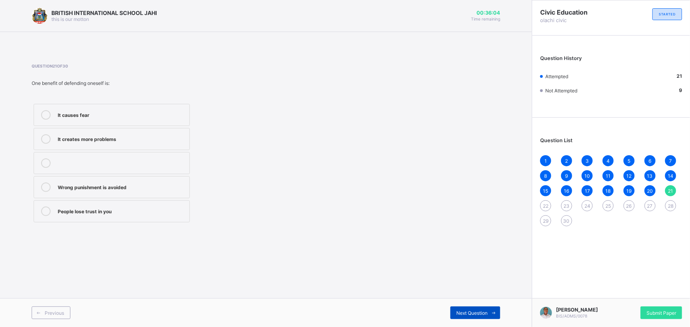
click at [472, 315] on span "Next Question" at bounding box center [471, 313] width 31 height 6
click at [111, 163] on div "Courage and truth" at bounding box center [122, 162] width 128 height 8
click at [468, 312] on span "Next Question" at bounding box center [471, 313] width 31 height 6
click at [134, 211] on div "Lying to escape blame" at bounding box center [122, 211] width 128 height 8
click at [485, 311] on span "Next Question" at bounding box center [471, 313] width 31 height 6
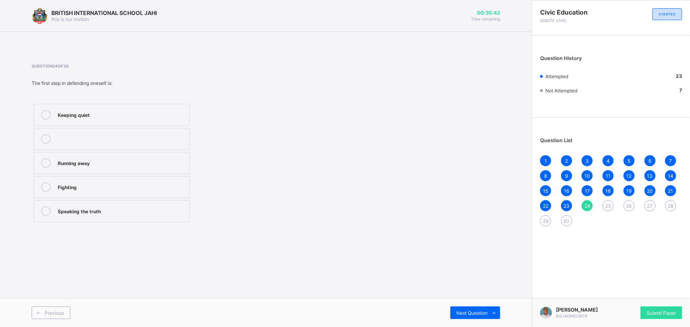
click at [127, 210] on div "Speaking the truth" at bounding box center [122, 211] width 128 height 8
click at [487, 312] on span "Next Question" at bounding box center [471, 313] width 31 height 6
click at [134, 192] on label "Prove innocence" at bounding box center [112, 187] width 156 height 22
click at [494, 309] on span at bounding box center [493, 313] width 13 height 13
click at [111, 216] on label "Defending with truth" at bounding box center [112, 211] width 156 height 22
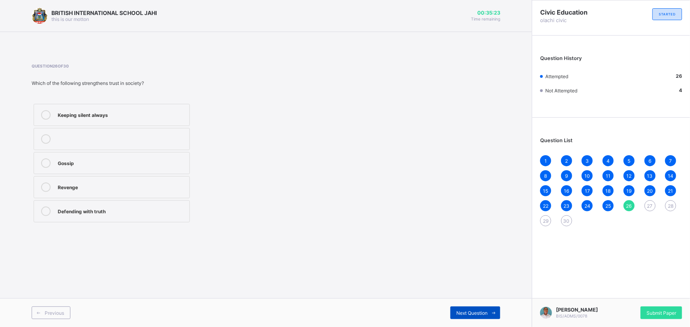
click at [477, 309] on div "Next Question" at bounding box center [475, 313] width 50 height 13
click at [108, 214] on div "It makes matters worse" at bounding box center [122, 211] width 128 height 9
click at [477, 315] on span "Next Question" at bounding box center [471, 313] width 31 height 6
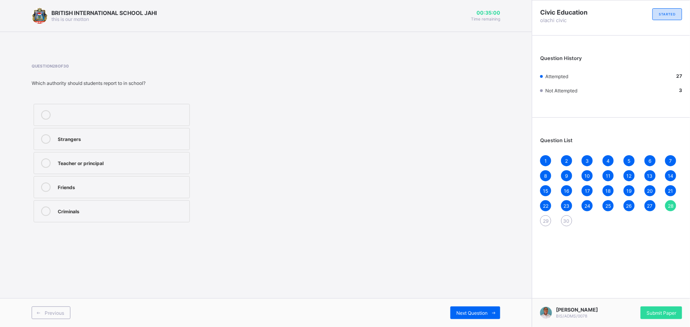
click at [123, 162] on div "Teacher or principal" at bounding box center [122, 162] width 128 height 8
click at [466, 311] on span "Next Question" at bounding box center [471, 313] width 31 height 6
click at [123, 191] on div "Speak truth with evidence" at bounding box center [122, 187] width 128 height 9
click at [466, 309] on div "Next Question" at bounding box center [475, 313] width 50 height 13
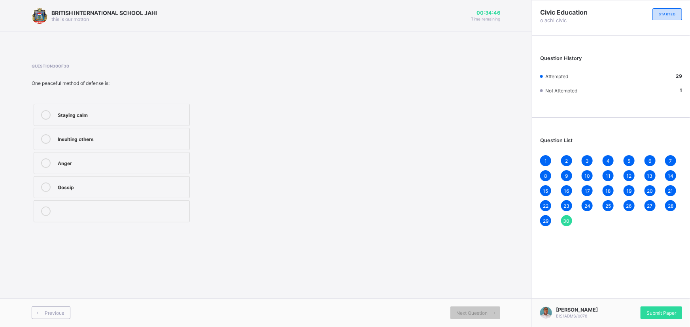
click at [105, 114] on div "Staying calm" at bounding box center [122, 114] width 128 height 8
click at [667, 310] on span "Submit Paper" at bounding box center [661, 313] width 30 height 6
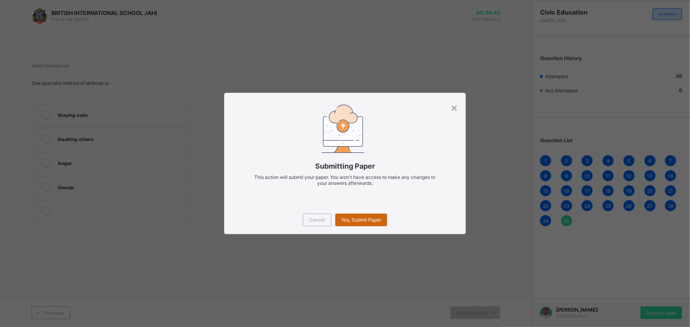
click at [370, 221] on span "Yes, Submit Paper" at bounding box center [361, 220] width 40 height 6
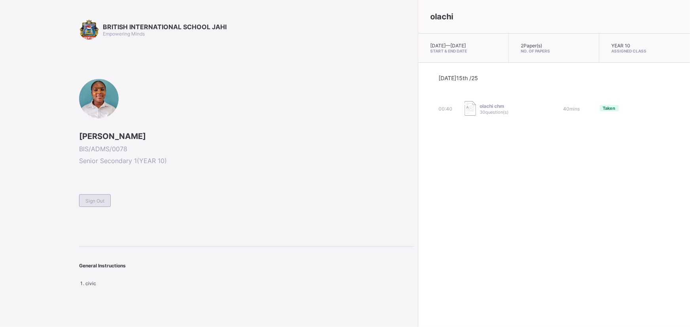
click at [108, 201] on div "Sign Out" at bounding box center [95, 200] width 32 height 13
